Goal: Navigation & Orientation: Find specific page/section

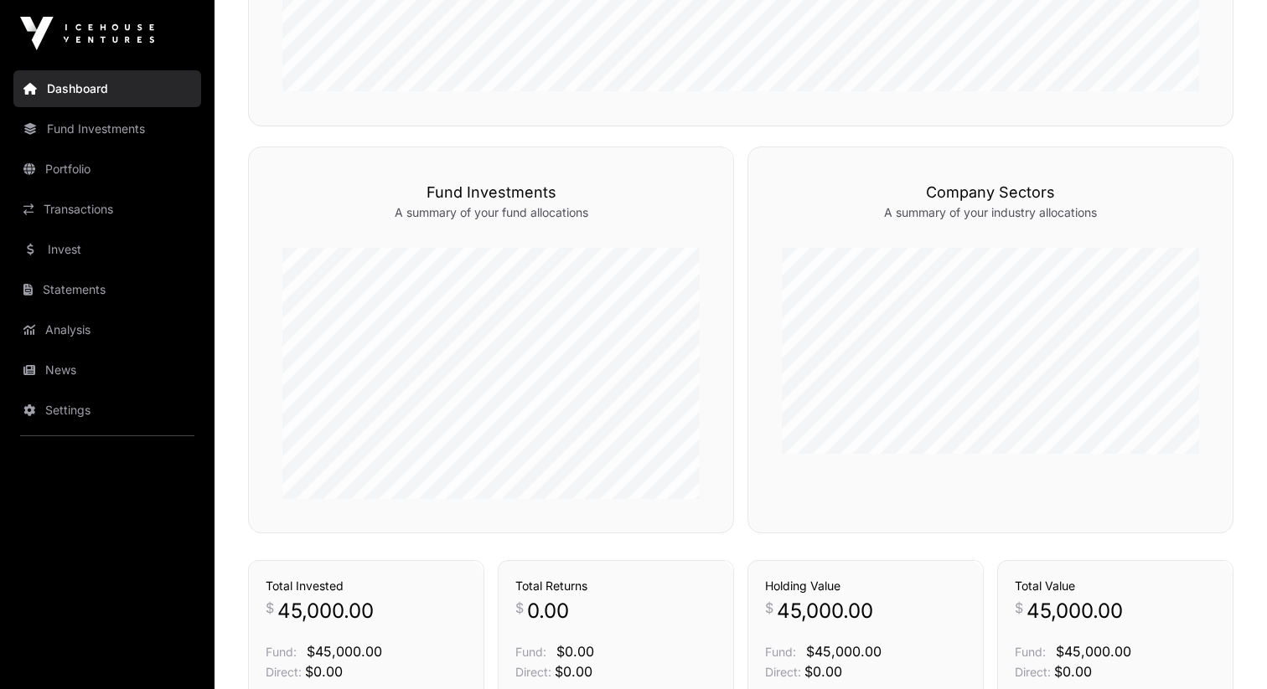
scroll to position [769, 0]
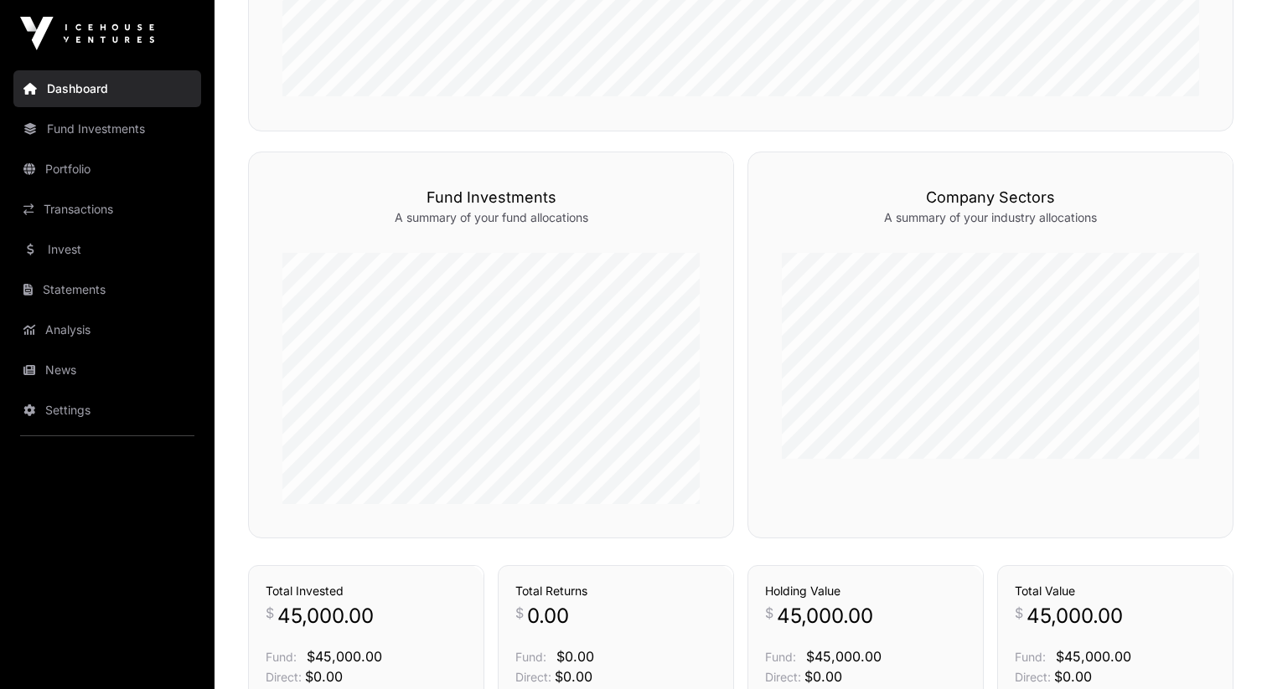
click at [123, 173] on link "Portfolio" at bounding box center [107, 169] width 188 height 37
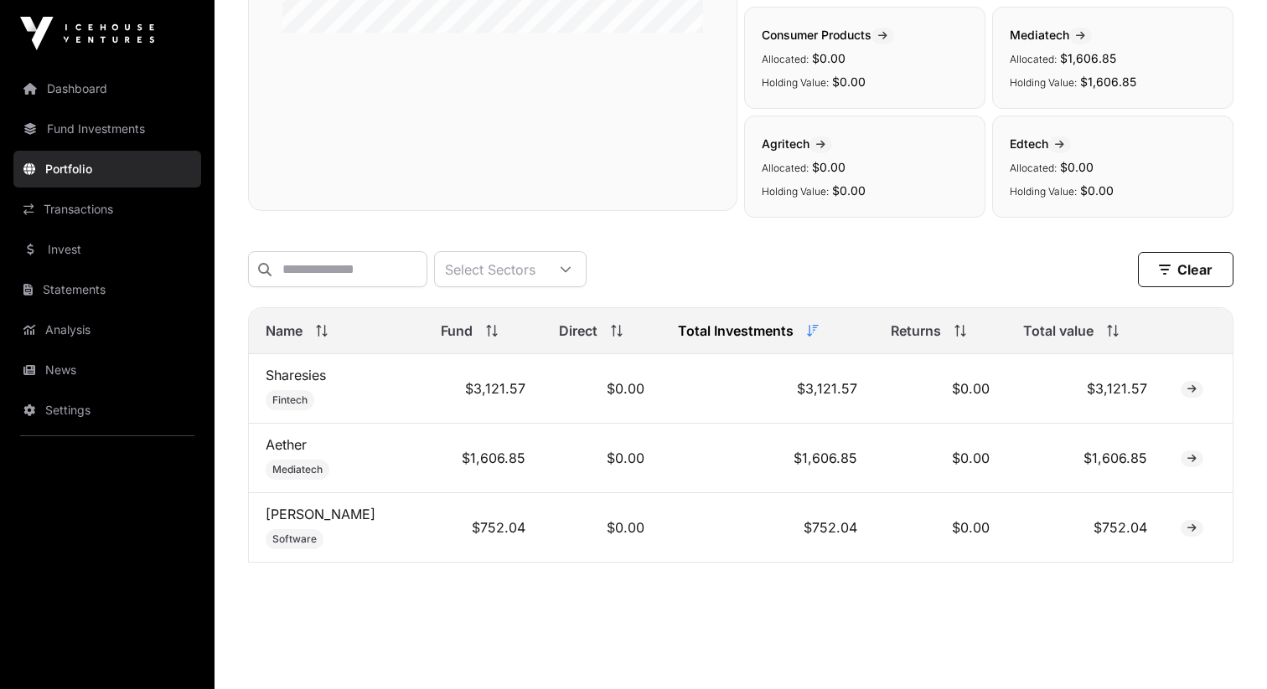
scroll to position [460, 0]
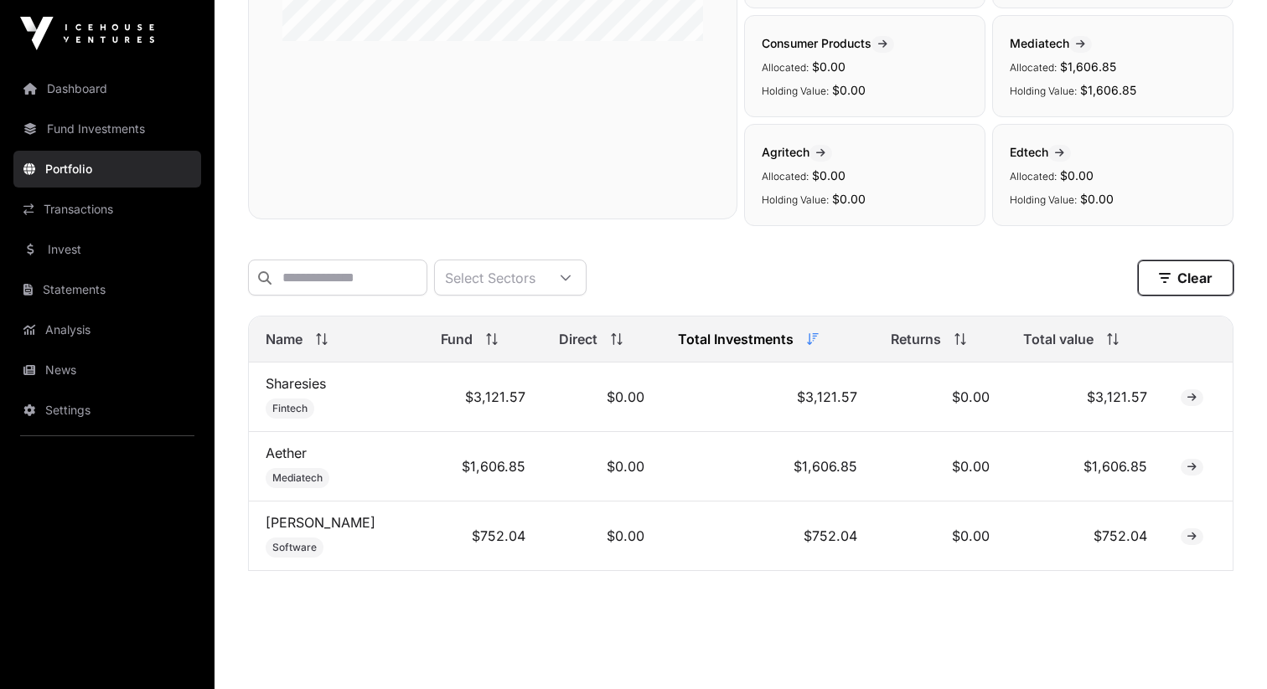
click at [1178, 278] on button "Clear" at bounding box center [1186, 278] width 96 height 35
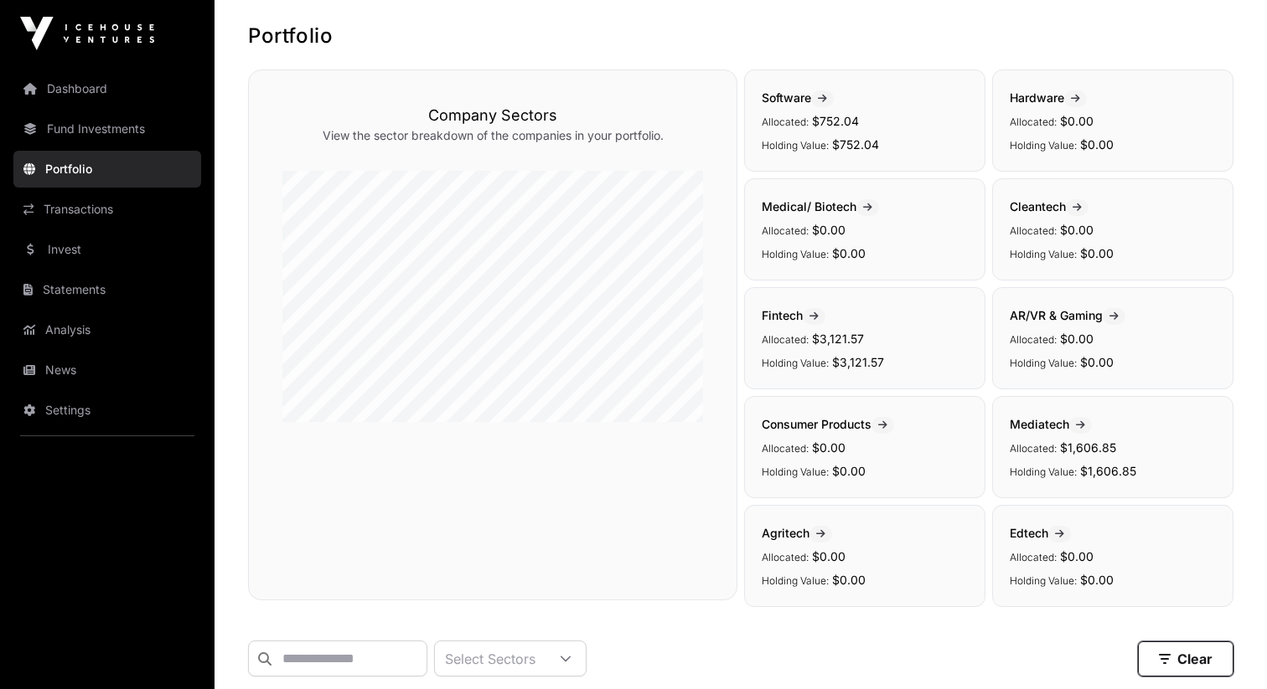
scroll to position [76, 0]
click at [828, 418] on div "Consumer Products Allocated: $0.00 Holding Value: $0.00" at bounding box center [864, 450] width 241 height 102
click at [878, 426] on span at bounding box center [882, 428] width 23 height 17
click at [887, 427] on icon at bounding box center [882, 428] width 9 height 10
click at [85, 304] on link "Statements" at bounding box center [107, 289] width 188 height 37
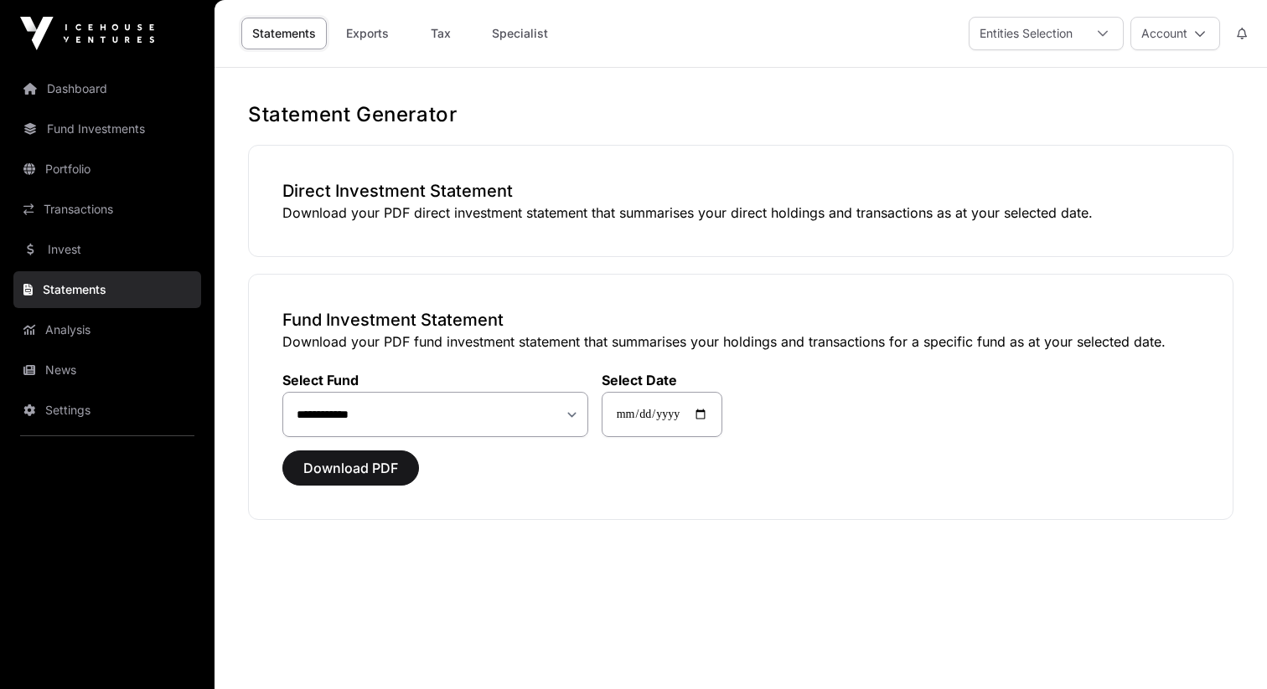
click at [96, 337] on link "Analysis" at bounding box center [107, 330] width 188 height 37
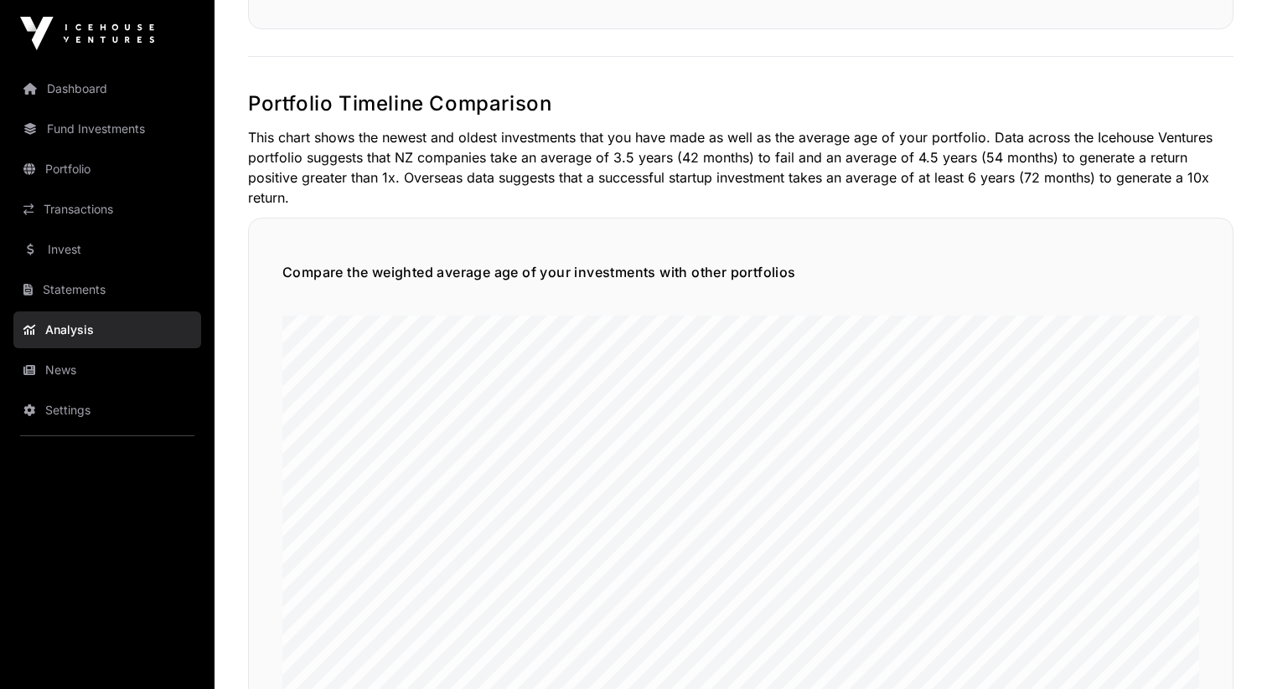
scroll to position [1653, 0]
